Goal: Check status: Check status

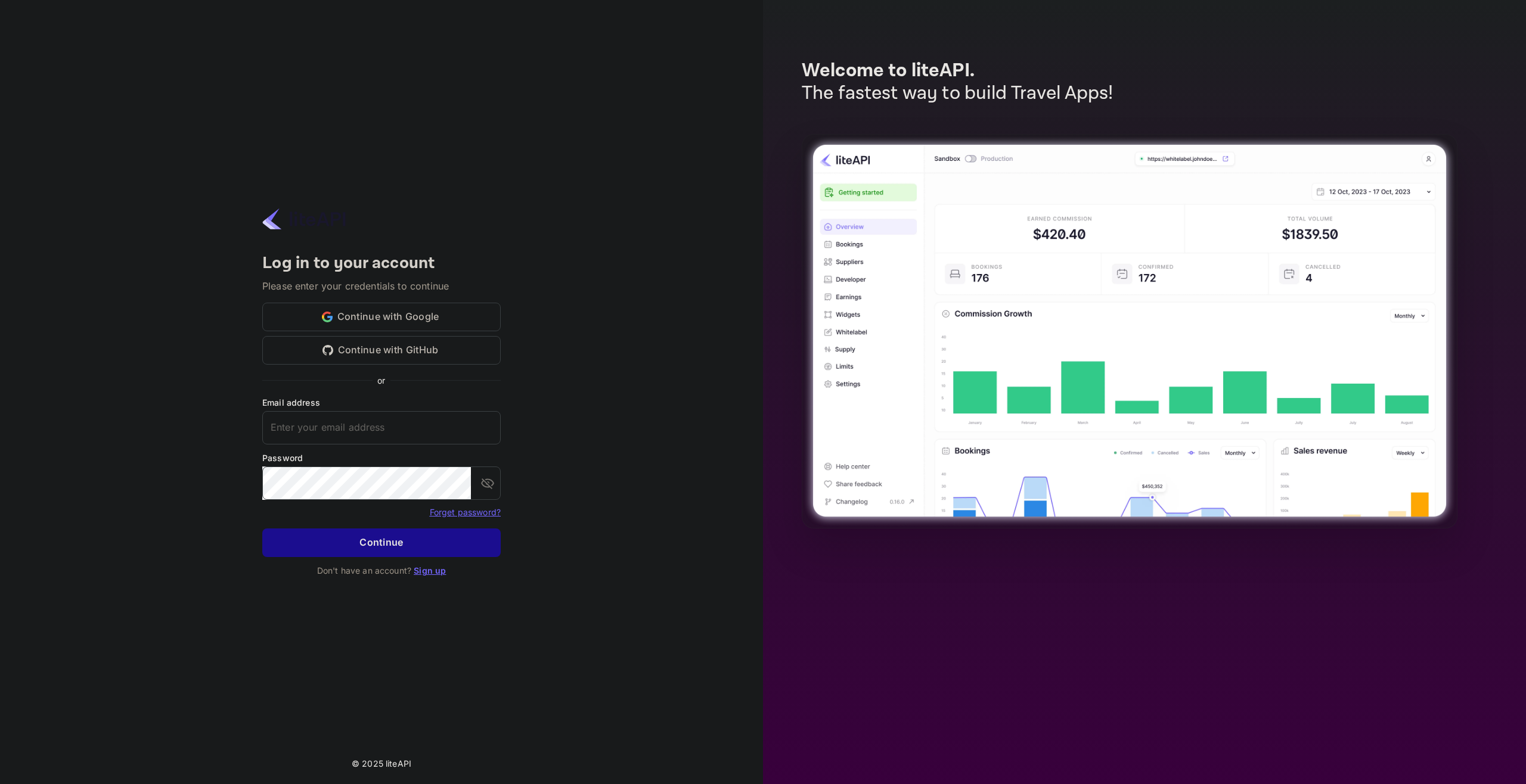
type input "adminpassword_support@yandex-team.ru"
click at [371, 552] on button "Continue" at bounding box center [382, 543] width 238 height 29
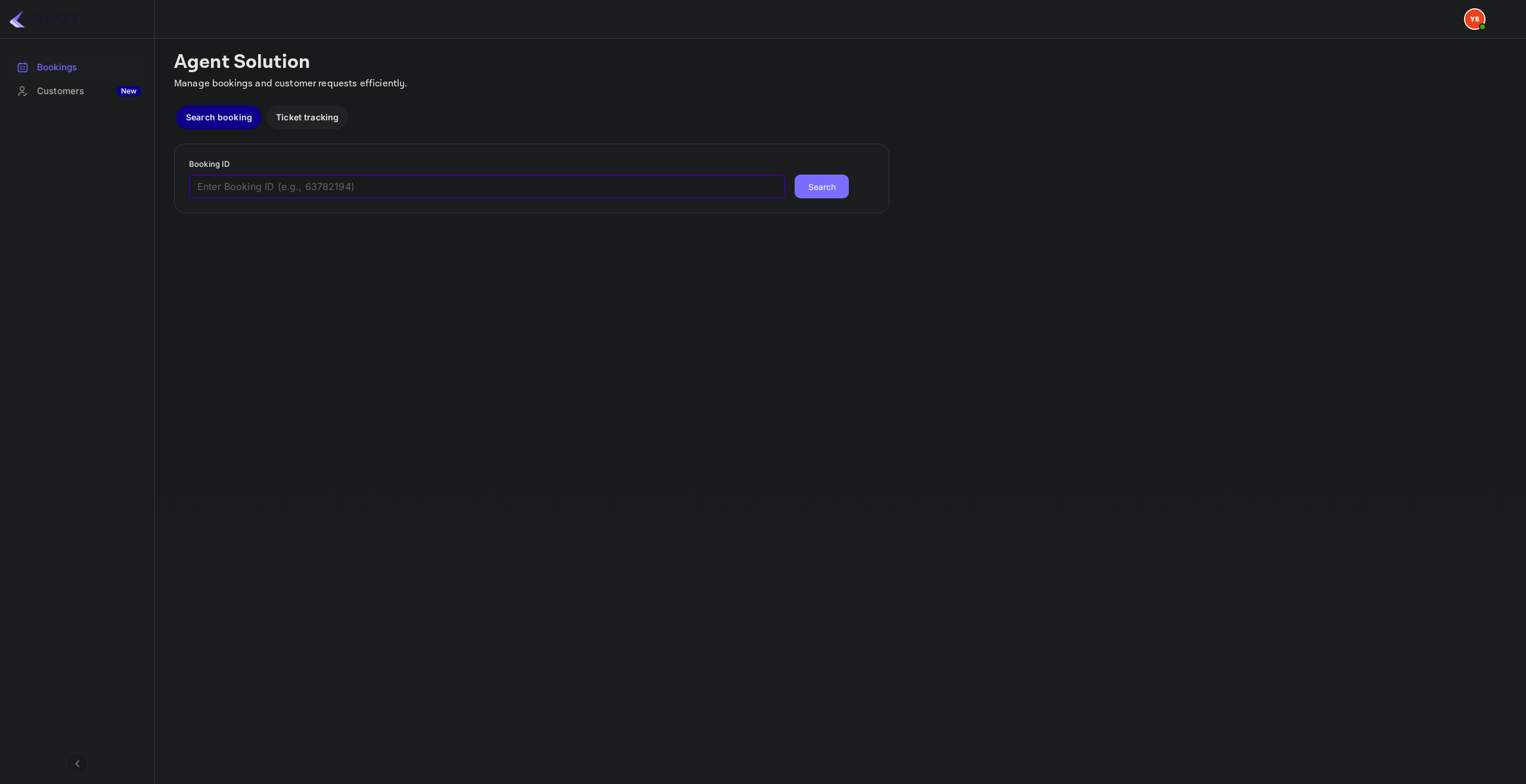
paste input "9213784"
click at [441, 192] on input "text" at bounding box center [487, 187] width 596 height 24
type input "9213784"
click at [795, 175] on button "Search" at bounding box center [822, 187] width 54 height 24
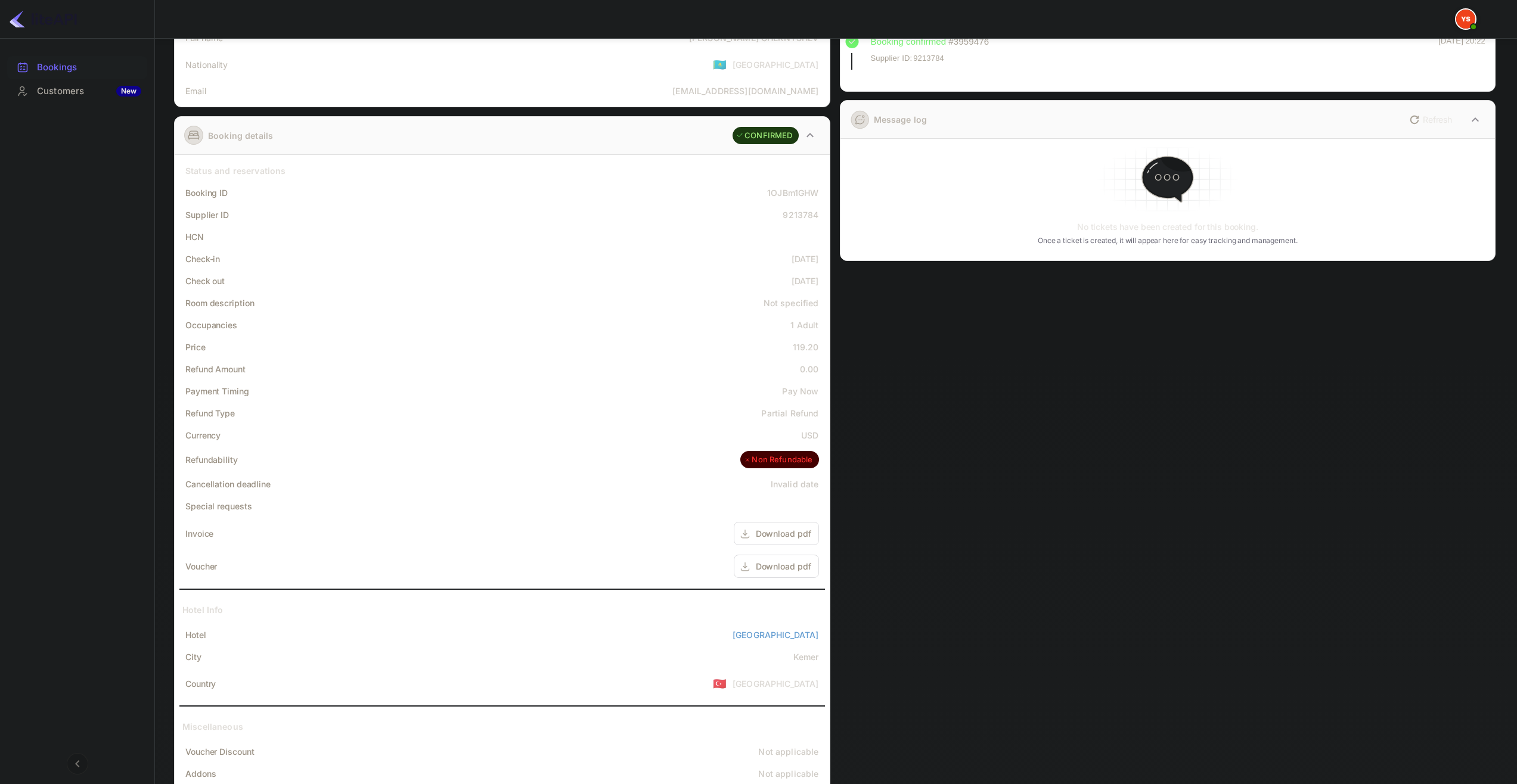
scroll to position [154, 0]
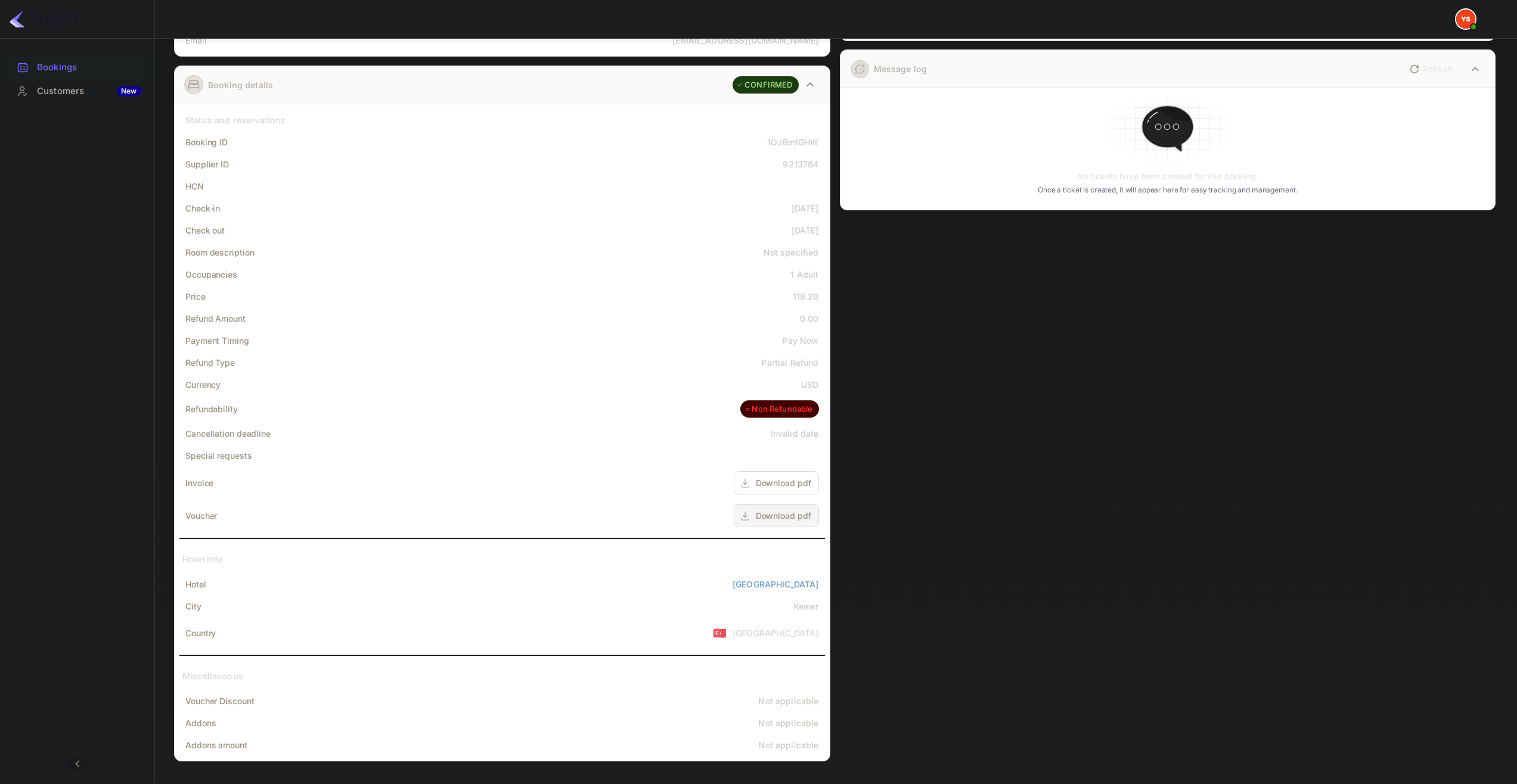
click at [784, 516] on div "Download pdf" at bounding box center [783, 516] width 56 height 12
